Goal: Information Seeking & Learning: Learn about a topic

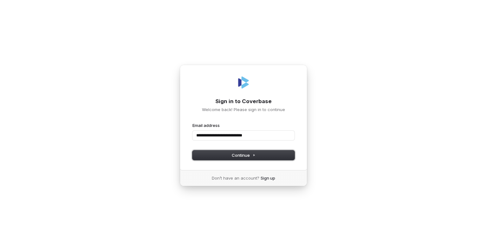
drag, startPoint x: 238, startPoint y: 156, endPoint x: 231, endPoint y: 166, distance: 12.8
click at [237, 156] on span "Continue" at bounding box center [244, 155] width 24 height 6
type input "**********"
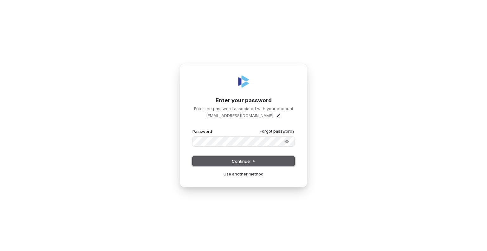
click at [208, 158] on button "Continue" at bounding box center [243, 161] width 102 height 10
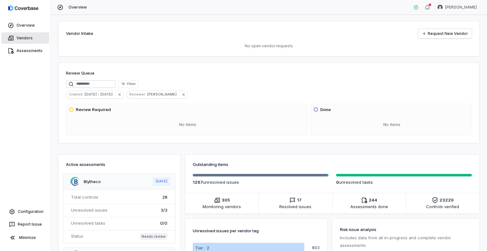
click at [30, 35] on link "Vendors" at bounding box center [25, 37] width 48 height 11
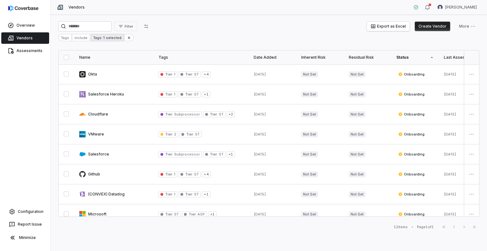
click at [113, 39] on div "Tags: 1 selected" at bounding box center [107, 37] width 33 height 7
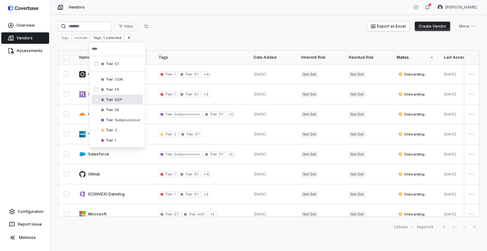
click at [123, 98] on div "Tier : ASP" at bounding box center [117, 99] width 51 height 10
click at [120, 110] on div "Tier : SE" at bounding box center [117, 110] width 51 height 10
click at [123, 102] on div "Tier : CON" at bounding box center [117, 99] width 51 height 10
click at [198, 44] on html "Overview Vendors Assessments Configuration Report Issue Minimize Vendors [PERSO…" at bounding box center [243, 125] width 487 height 251
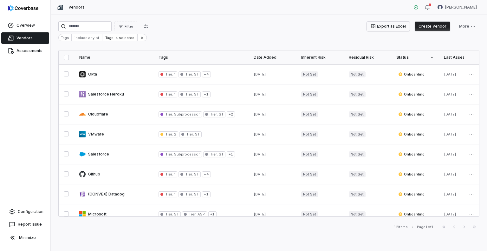
click at [386, 29] on button "Export as Excel" at bounding box center [388, 27] width 43 height 10
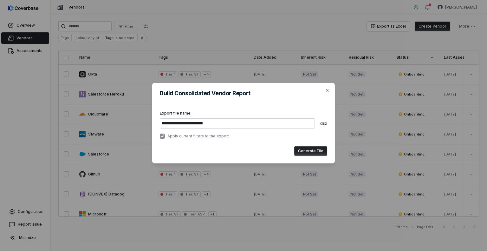
click at [317, 152] on button "Generate File" at bounding box center [310, 151] width 33 height 10
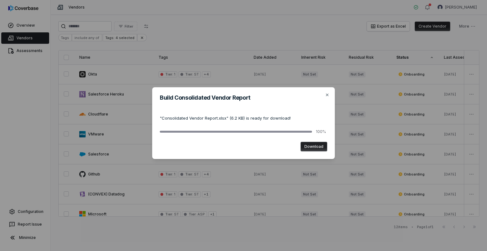
click at [312, 146] on button "Download" at bounding box center [314, 147] width 27 height 10
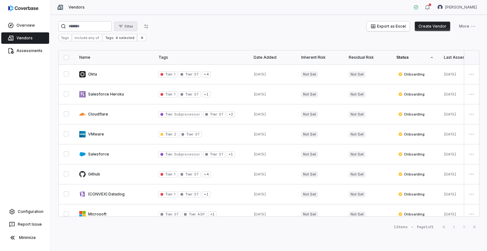
click at [133, 28] on span "Filter" at bounding box center [129, 26] width 9 height 5
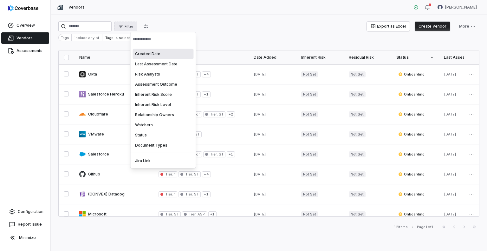
click at [337, 28] on html "Overview Vendors Assessments Configuration Report Issue Minimize Vendors [PERSO…" at bounding box center [243, 125] width 487 height 251
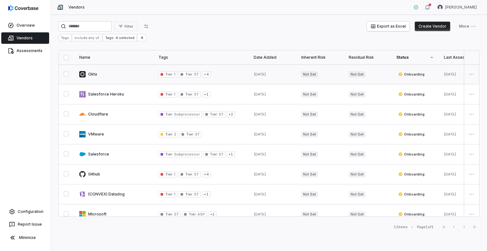
click at [92, 74] on link at bounding box center [113, 74] width 79 height 20
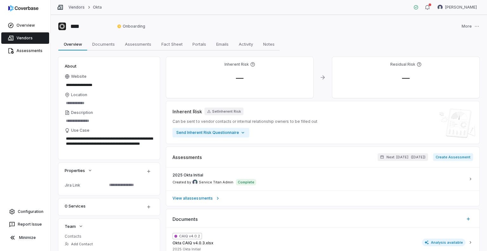
click at [76, 7] on link "Vendors" at bounding box center [76, 7] width 16 height 5
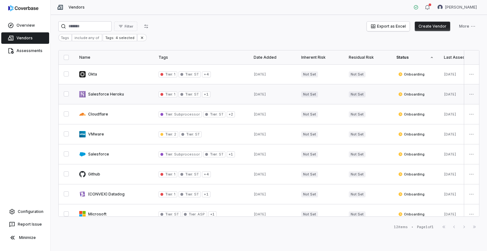
click at [103, 92] on link at bounding box center [113, 94] width 79 height 20
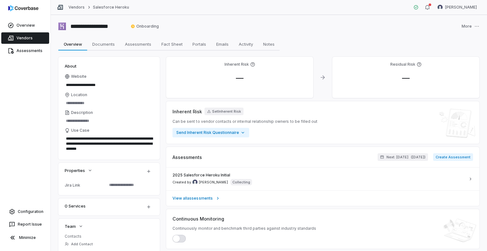
scroll to position [32, 0]
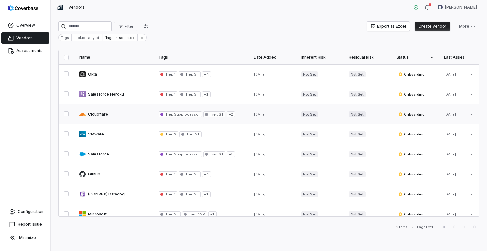
click at [103, 114] on link at bounding box center [113, 114] width 79 height 20
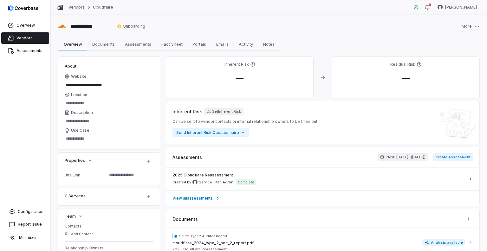
click at [75, 9] on link "Vendors" at bounding box center [76, 7] width 16 height 5
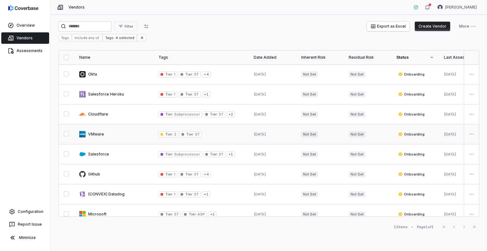
click at [96, 135] on link at bounding box center [113, 134] width 79 height 20
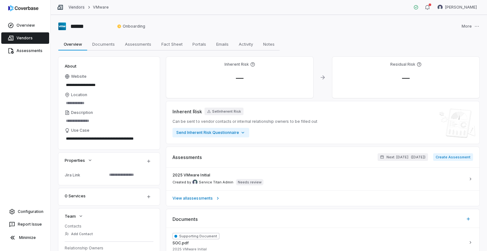
click at [78, 7] on link "Vendors" at bounding box center [76, 7] width 16 height 5
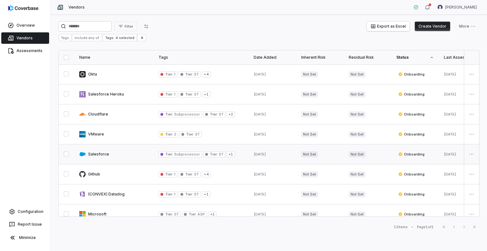
click at [101, 153] on link at bounding box center [113, 154] width 79 height 20
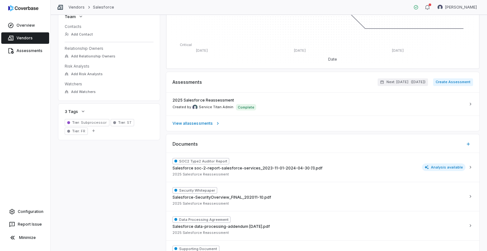
scroll to position [190, 0]
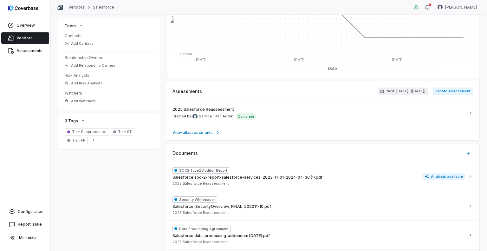
click at [72, 6] on link "Vendors" at bounding box center [76, 7] width 16 height 5
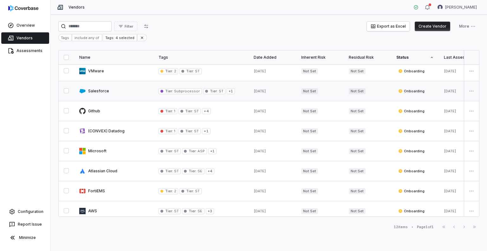
scroll to position [63, 0]
click at [124, 114] on link at bounding box center [113, 111] width 79 height 20
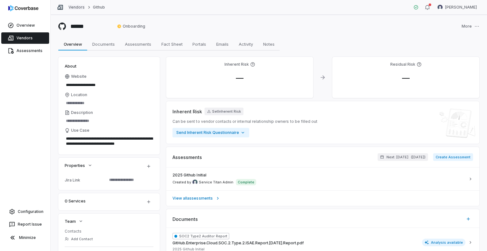
click at [79, 5] on link "Vendors" at bounding box center [76, 7] width 16 height 5
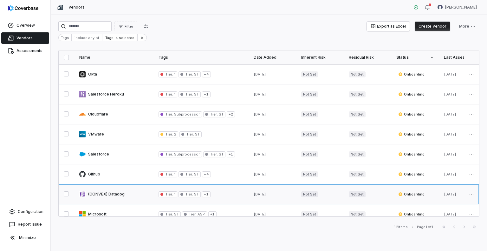
click at [119, 195] on link at bounding box center [113, 194] width 79 height 20
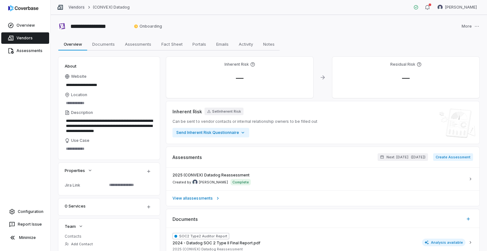
click at [81, 7] on link "Vendors" at bounding box center [76, 7] width 16 height 5
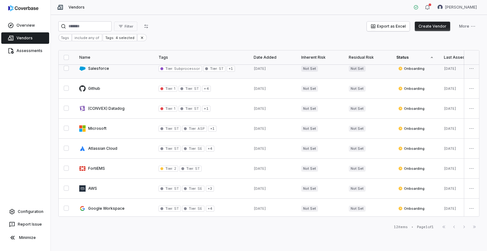
scroll to position [90, 0]
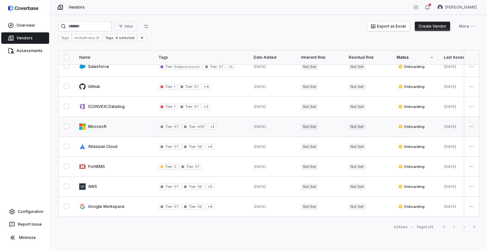
click at [103, 125] on link at bounding box center [113, 127] width 79 height 20
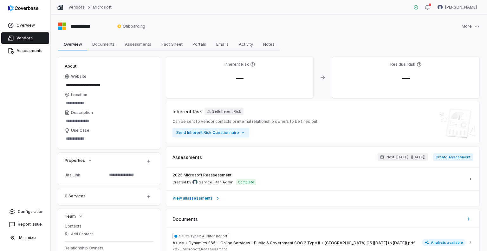
click at [76, 8] on link "Vendors" at bounding box center [76, 7] width 16 height 5
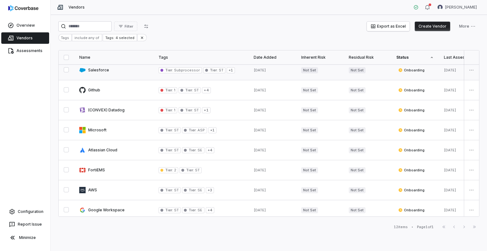
scroll to position [90, 0]
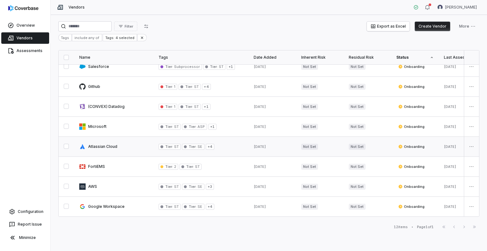
click at [122, 148] on link at bounding box center [113, 147] width 79 height 20
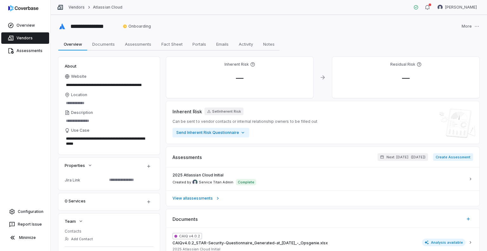
click at [78, 6] on link "Vendors" at bounding box center [76, 7] width 16 height 5
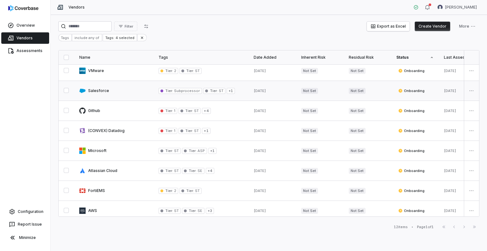
scroll to position [90, 0]
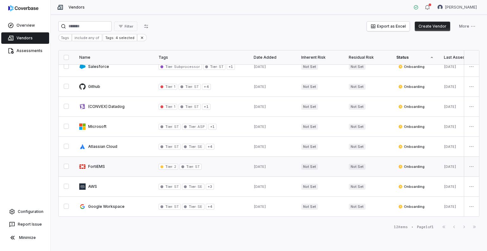
click at [131, 169] on link at bounding box center [113, 167] width 79 height 20
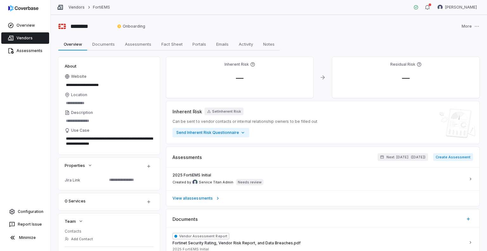
click at [79, 8] on link "Vendors" at bounding box center [76, 7] width 16 height 5
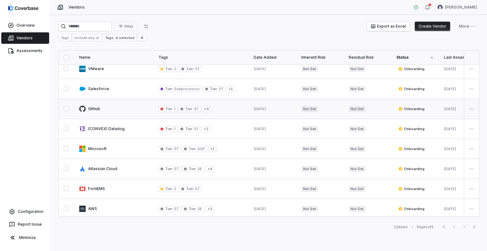
scroll to position [90, 0]
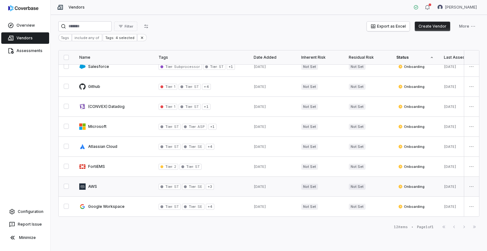
click at [115, 182] on link at bounding box center [113, 187] width 79 height 20
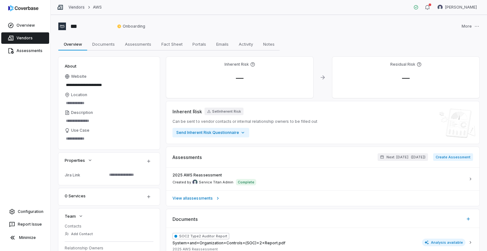
click at [74, 9] on link "Vendors" at bounding box center [76, 7] width 16 height 5
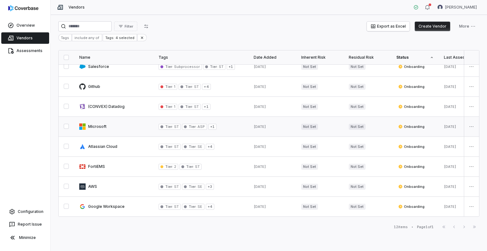
scroll to position [90, 0]
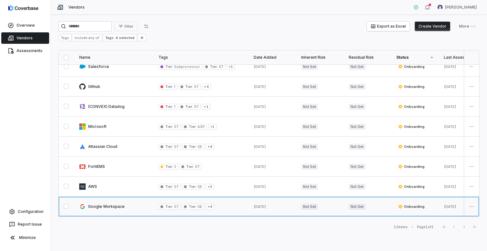
click at [133, 204] on link at bounding box center [113, 207] width 79 height 20
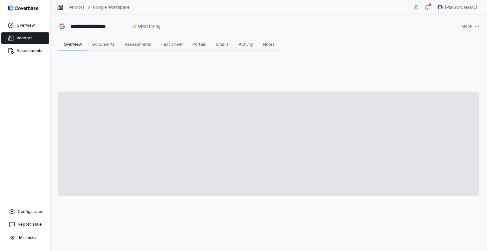
type textarea "*"
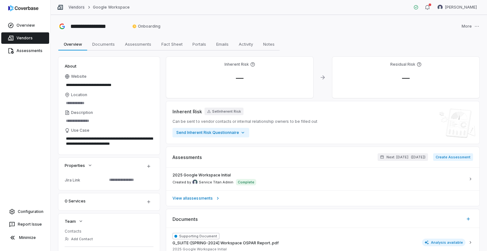
click at [79, 10] on link "Vendors" at bounding box center [76, 7] width 16 height 5
